Goal: Book appointment/travel/reservation

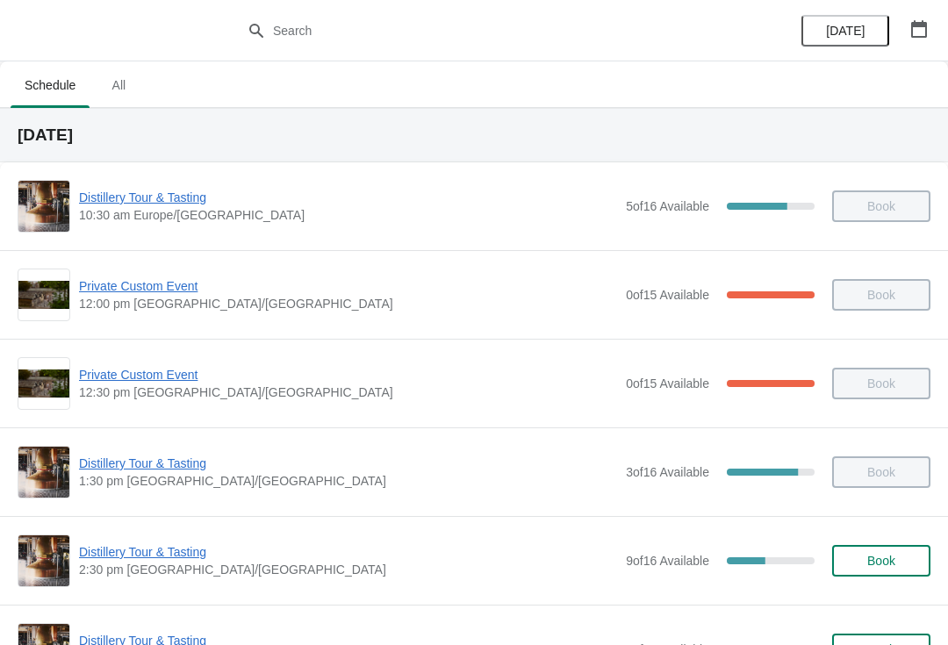
scroll to position [-1, 0]
click at [904, 42] on button "button" at bounding box center [920, 29] width 32 height 32
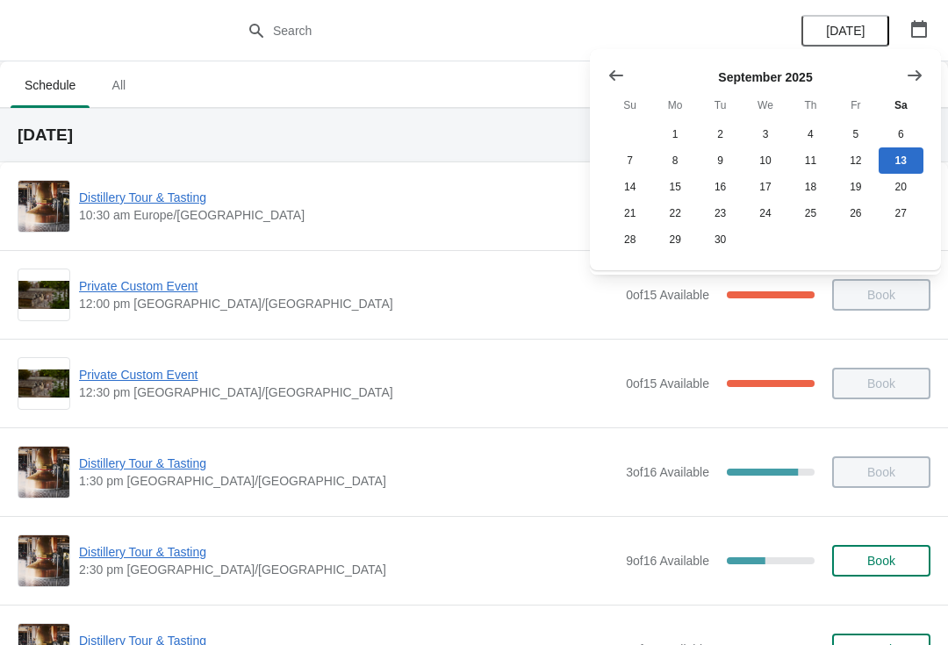
click at [915, 73] on icon "Show next month, October 2025" at bounding box center [915, 76] width 18 height 18
click at [919, 85] on button "Show next month, November 2025" at bounding box center [915, 76] width 32 height 32
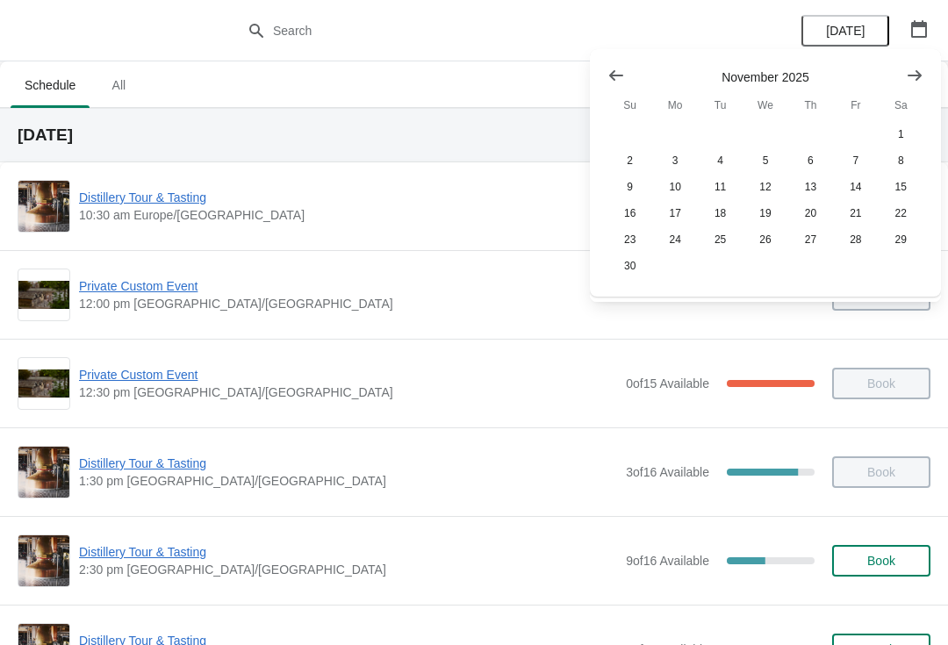
click at [915, 84] on button "Show next month, December 2025" at bounding box center [915, 76] width 32 height 32
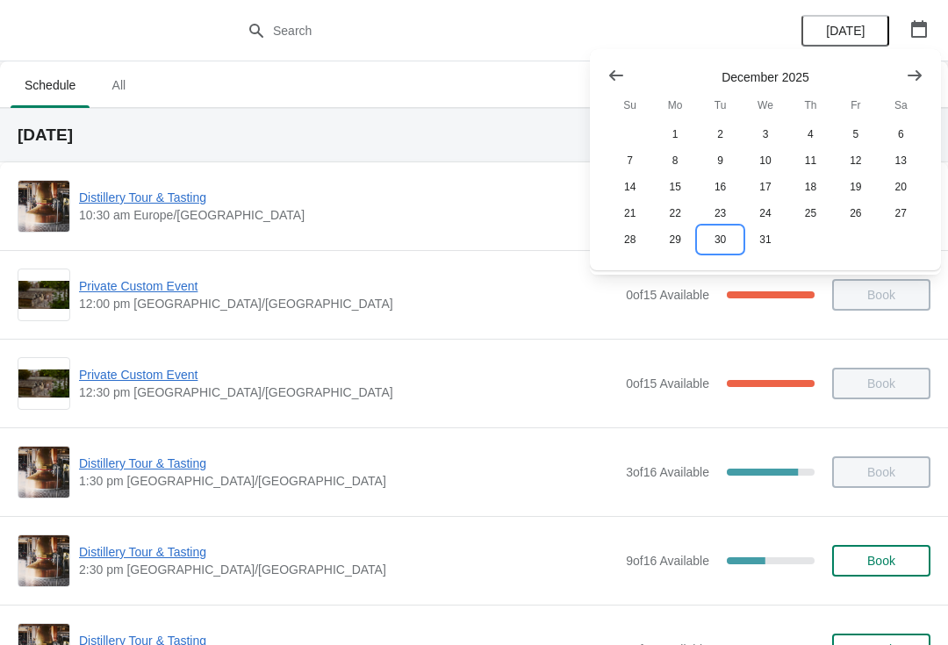
click at [725, 249] on button "30" at bounding box center [720, 240] width 45 height 26
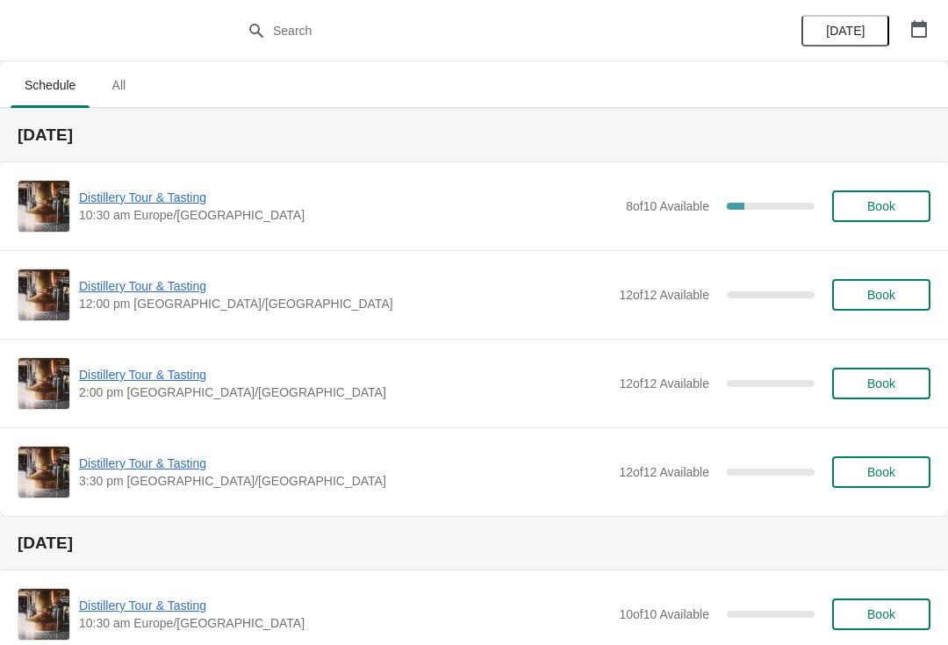
click at [142, 203] on span "Distillery Tour & Tasting" at bounding box center [348, 198] width 538 height 18
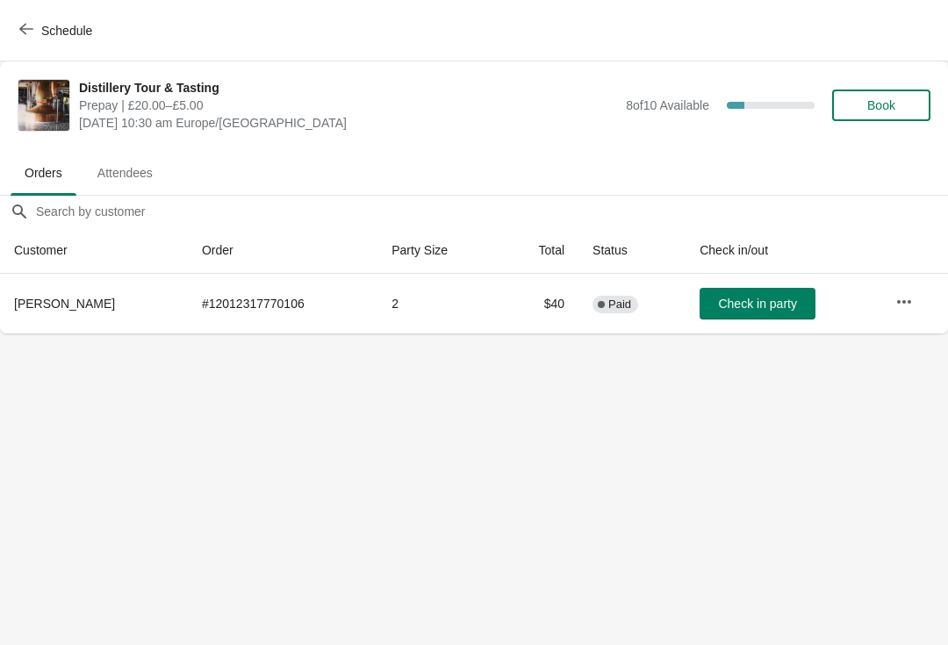
click at [49, 32] on span "Schedule" at bounding box center [66, 31] width 51 height 14
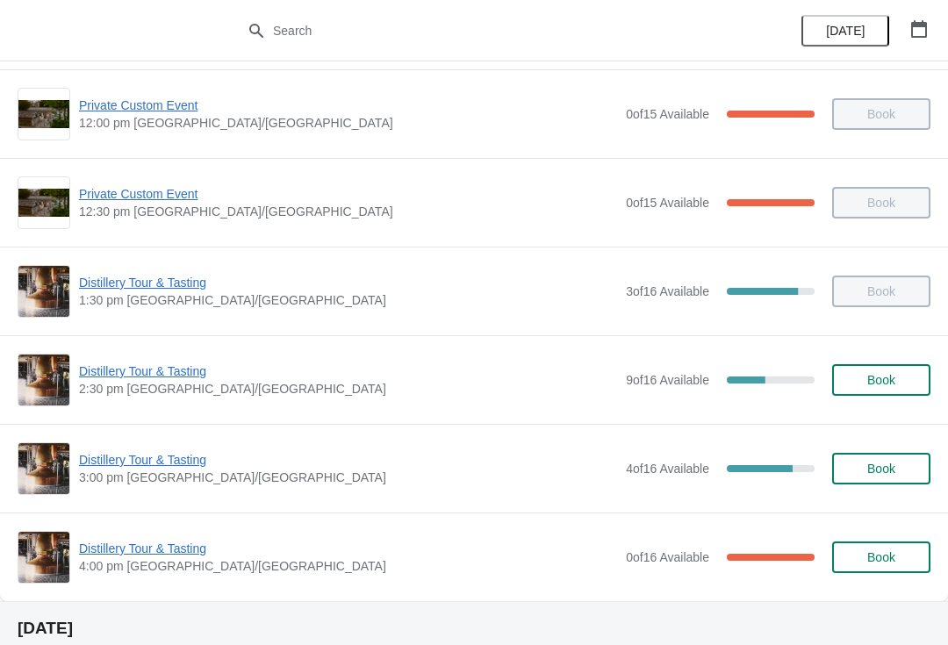
scroll to position [169, 0]
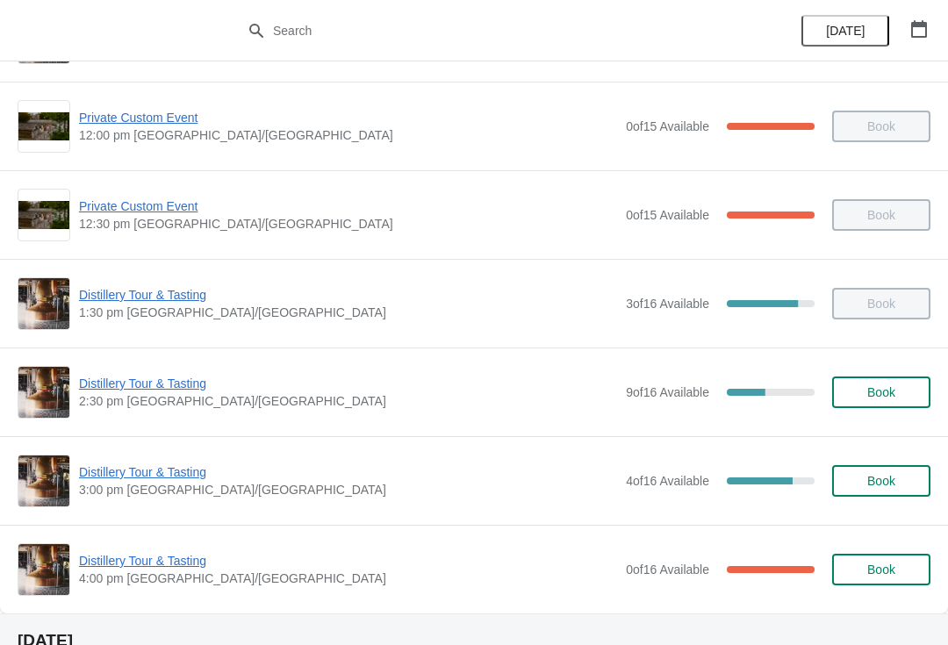
click at [155, 473] on span "Distillery Tour & Tasting" at bounding box center [348, 473] width 538 height 18
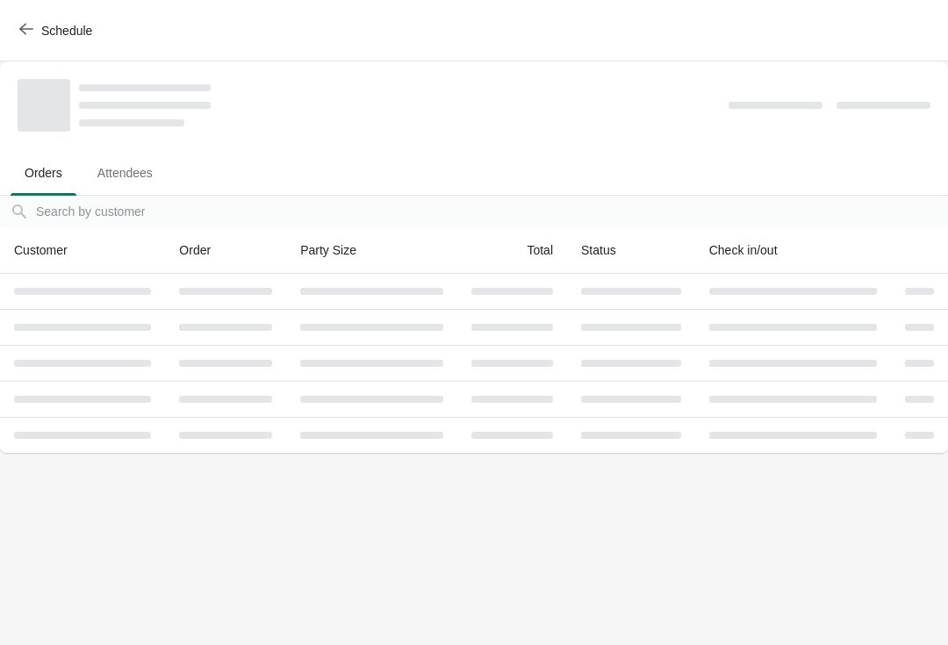
scroll to position [0, 0]
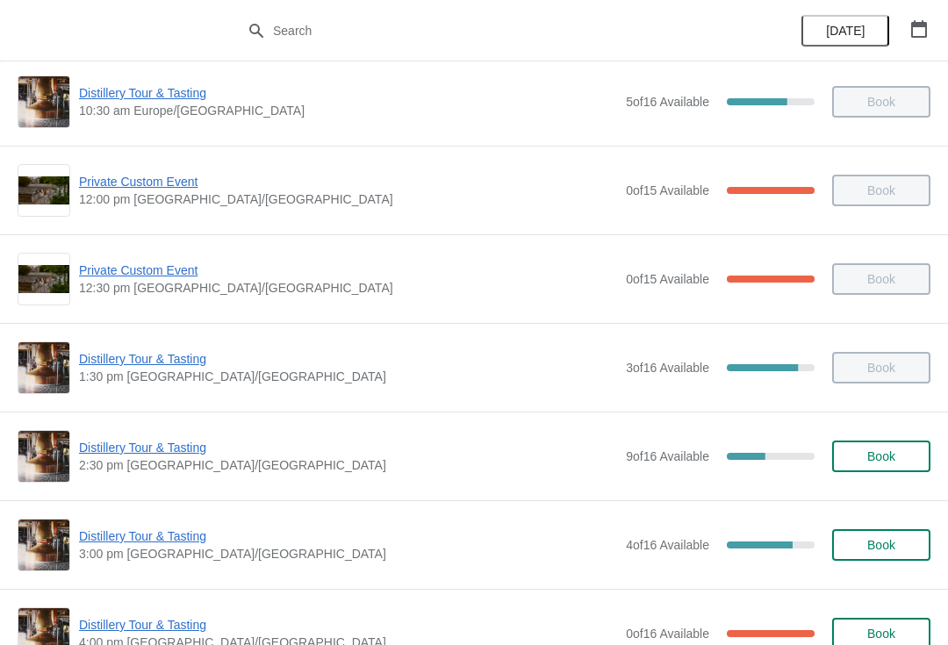
scroll to position [248, 0]
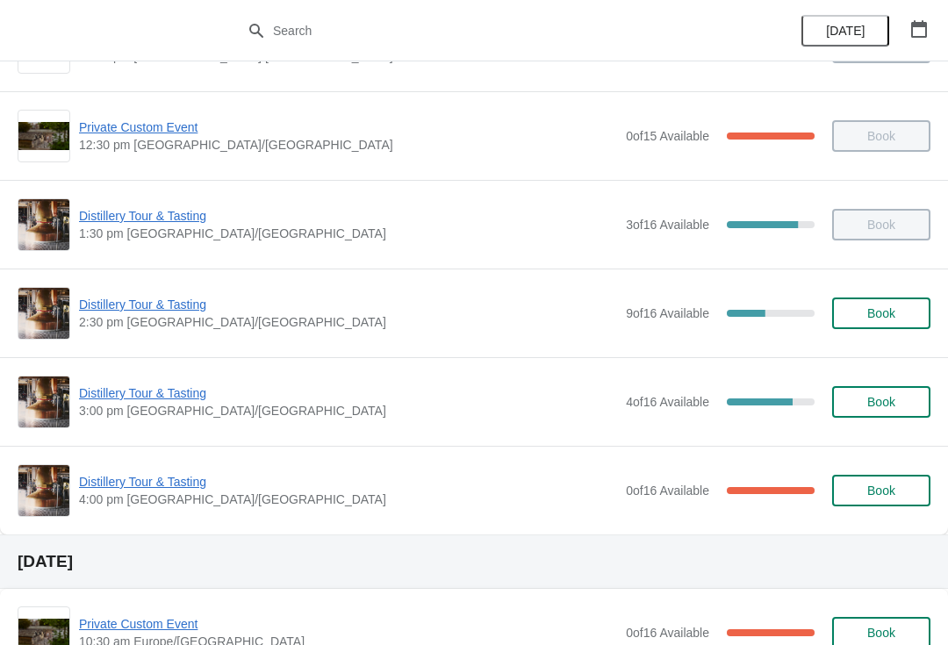
click at [157, 400] on span "Distillery Tour & Tasting" at bounding box center [348, 394] width 538 height 18
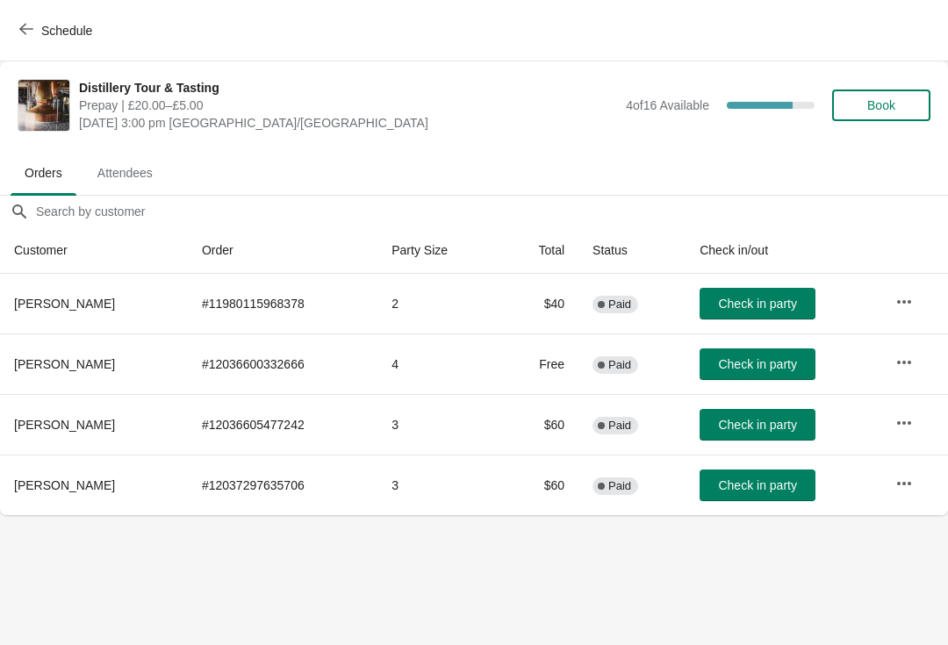
click at [912, 470] on button "button" at bounding box center [905, 484] width 32 height 32
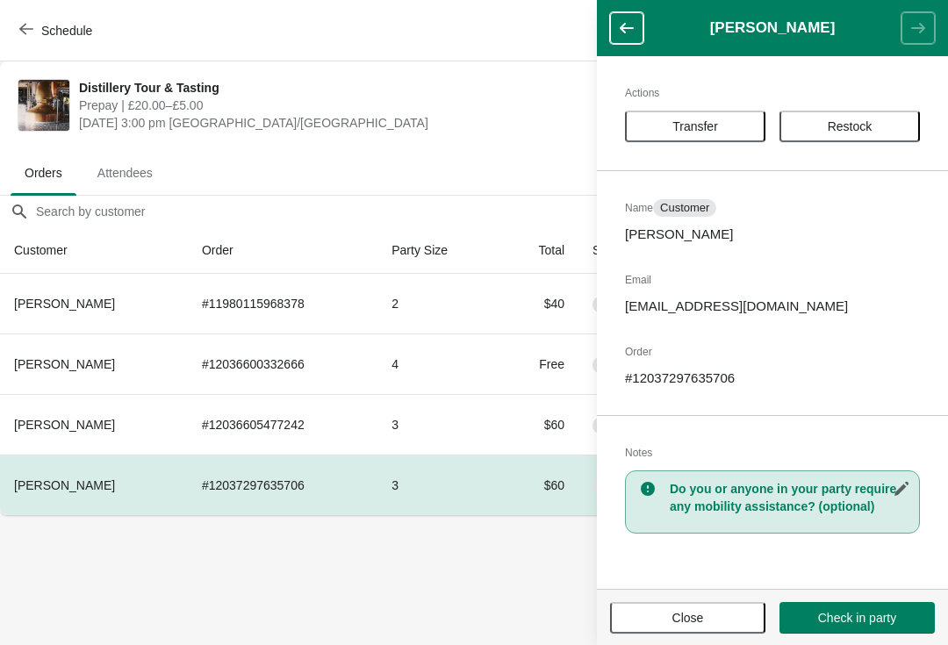
click at [681, 614] on span "Close" at bounding box center [689, 618] width 32 height 14
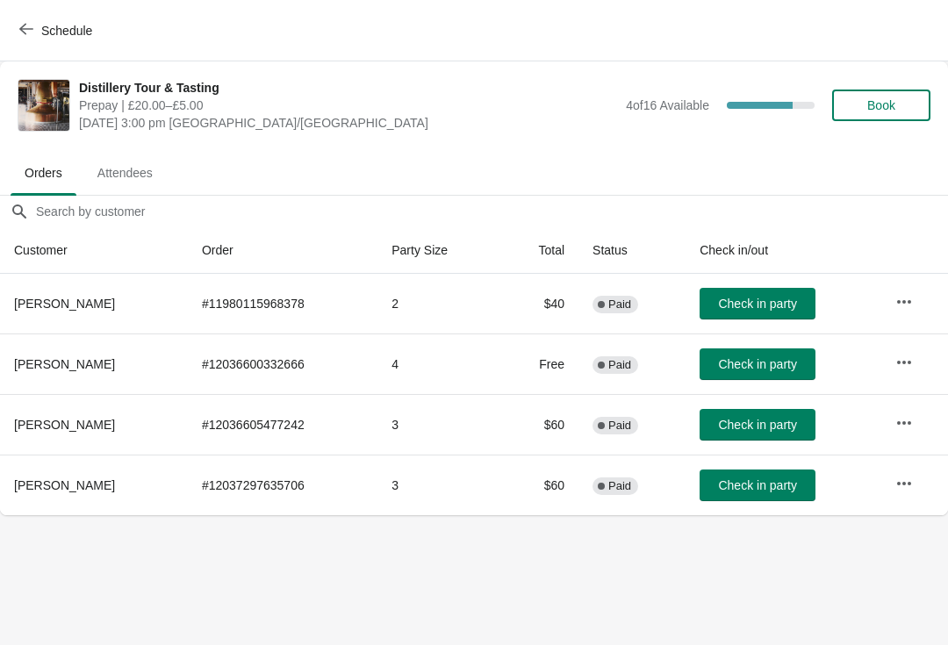
click at [890, 117] on button "Book" at bounding box center [882, 106] width 98 height 32
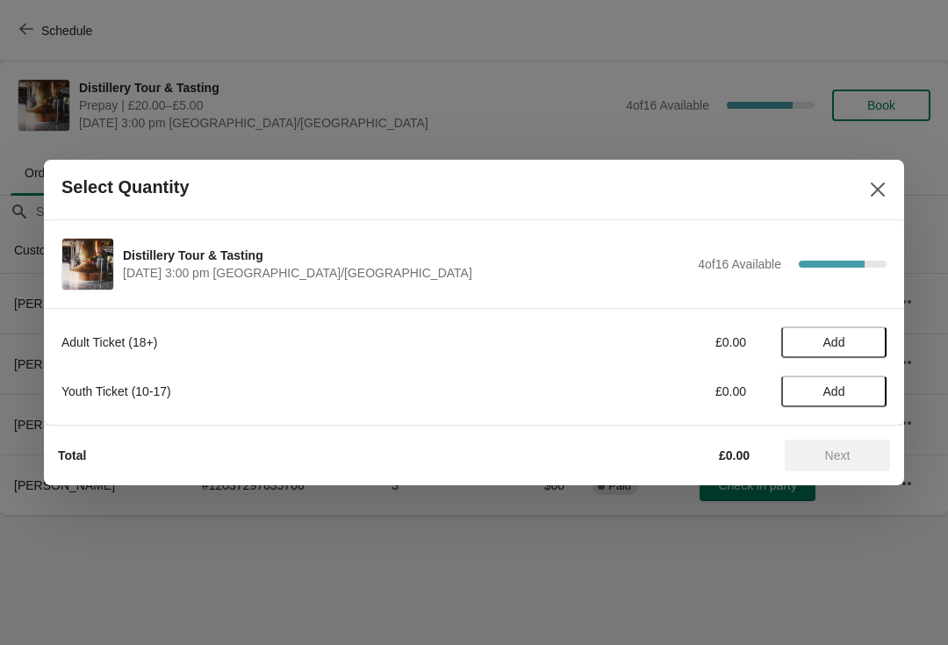
click at [862, 344] on span "Add" at bounding box center [834, 342] width 74 height 14
click at [842, 464] on button "Next" at bounding box center [837, 456] width 105 height 32
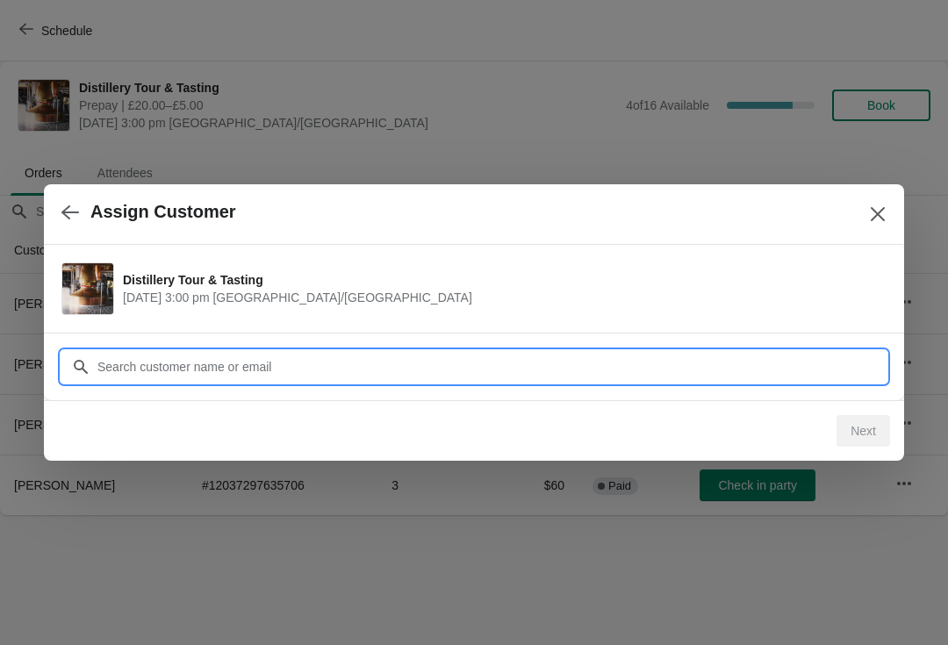
click at [177, 515] on div "Assign Customer Distillery Tour & Tasting September 13 | 3:00 pm Europe/London …" at bounding box center [474, 515] width 948 height 0
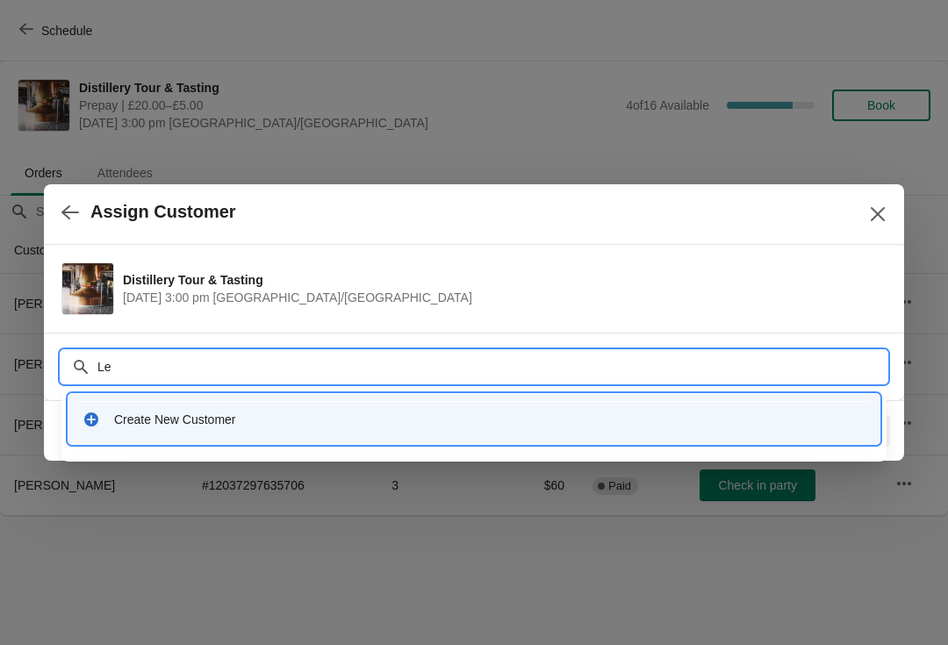
type input "L"
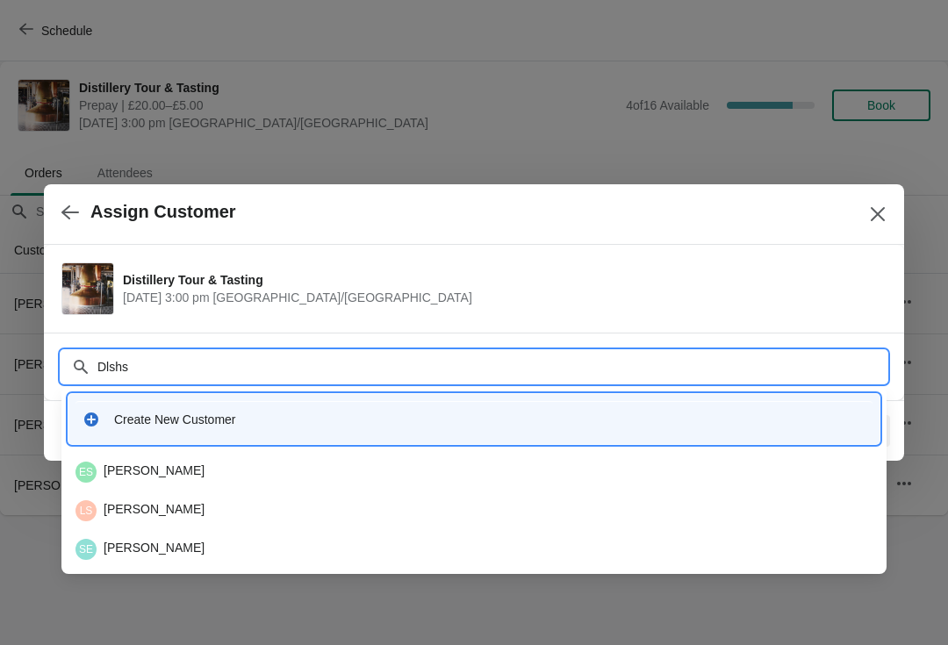
type input "Dlshsm"
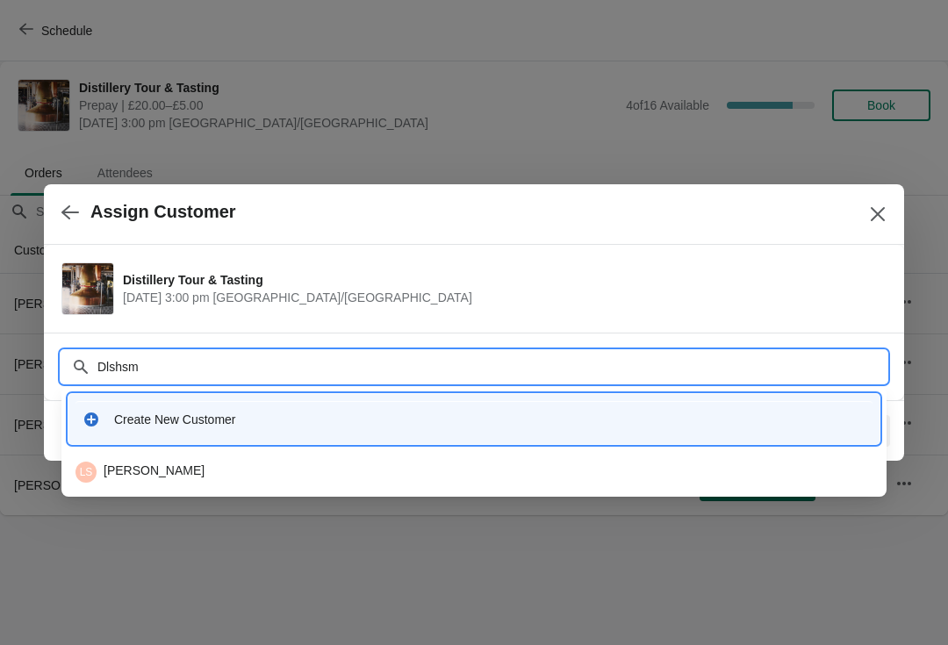
click at [166, 470] on div "LS Leigh Smith" at bounding box center [474, 472] width 797 height 21
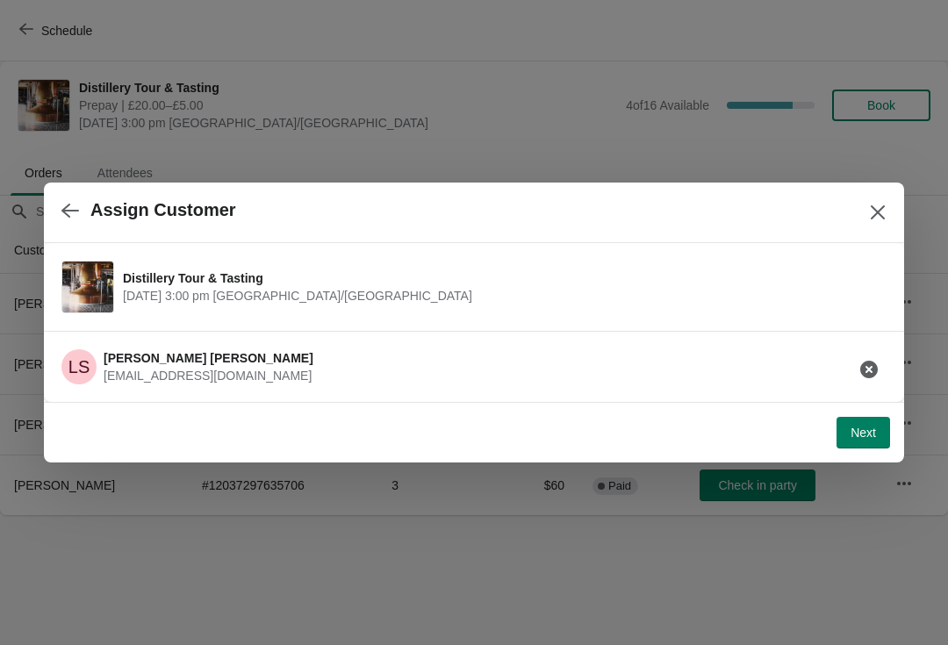
click at [853, 440] on span "Next" at bounding box center [863, 433] width 25 height 14
